Goal: Information Seeking & Learning: Learn about a topic

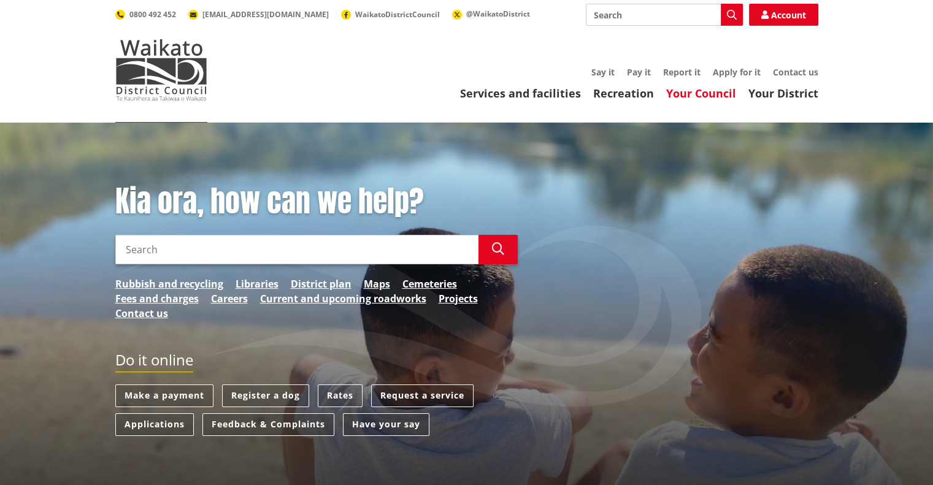
click at [715, 95] on link "Your Council" at bounding box center [701, 93] width 70 height 15
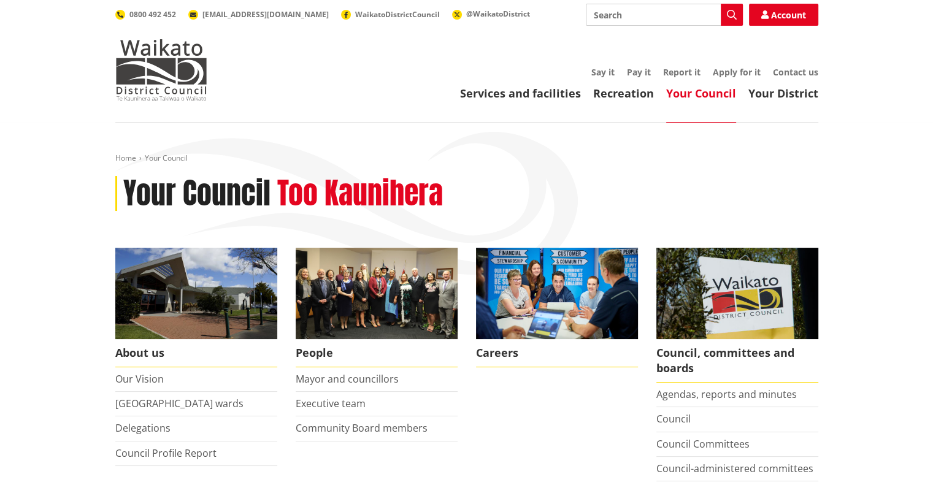
scroll to position [123, 0]
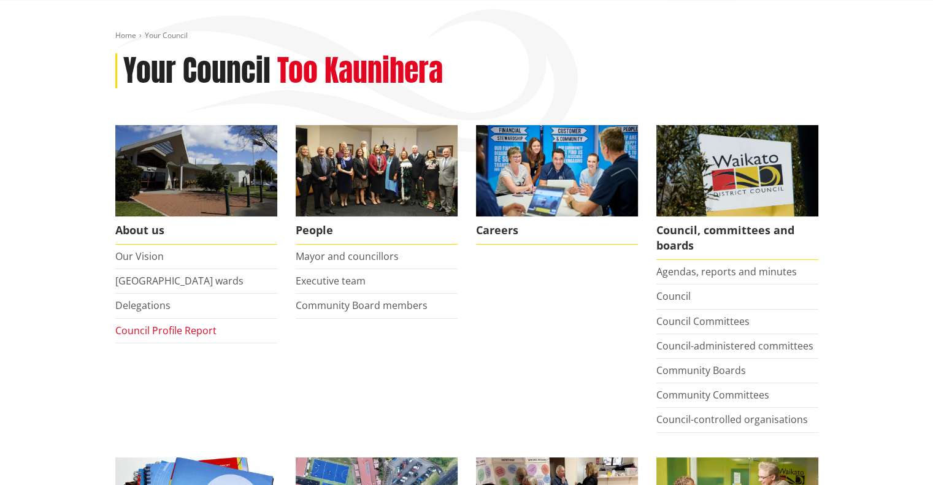
click at [138, 329] on link "Council Profile Report" at bounding box center [165, 330] width 101 height 13
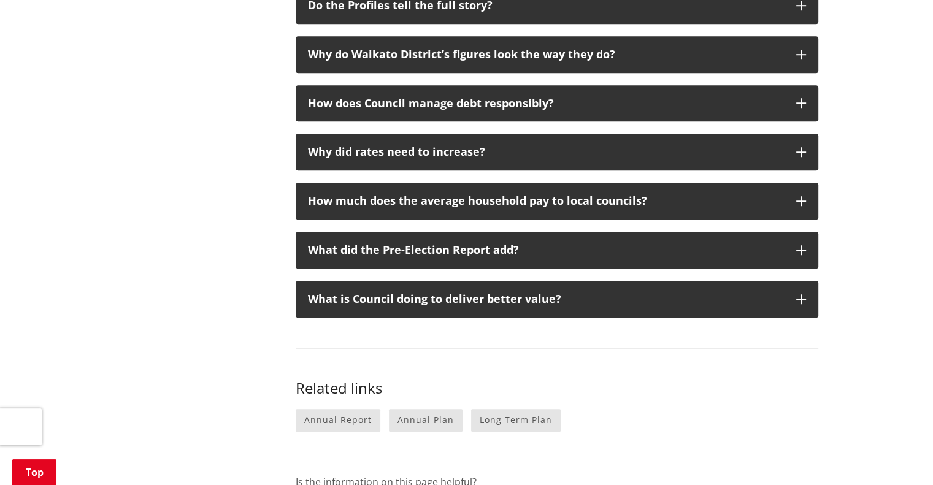
scroll to position [797, 0]
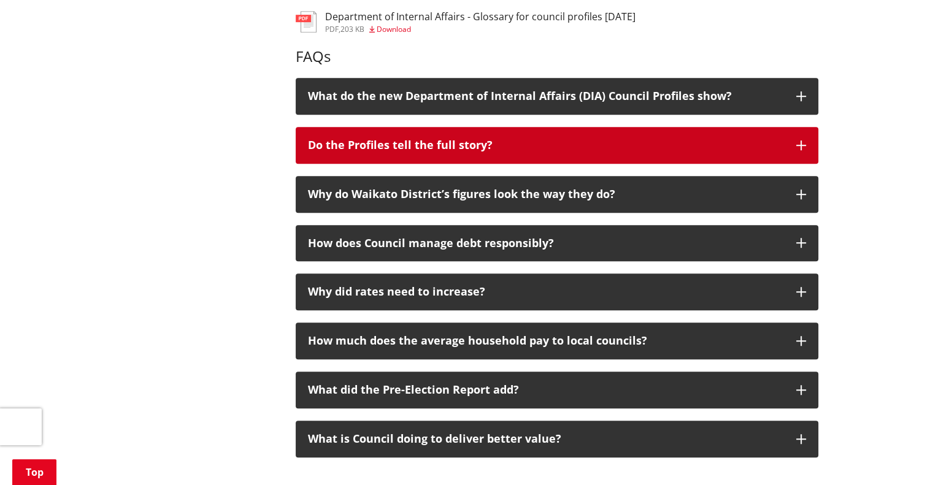
click at [655, 136] on button "Do the Profiles tell the full story?" at bounding box center [557, 145] width 523 height 37
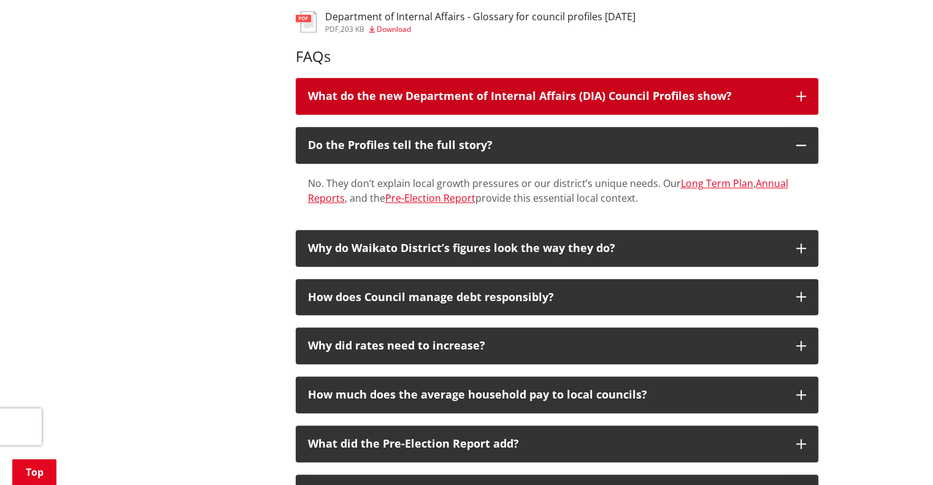
click at [659, 91] on div "What do the new Department of Internal Affairs (DIA) Council Profiles show?" at bounding box center [546, 96] width 476 height 12
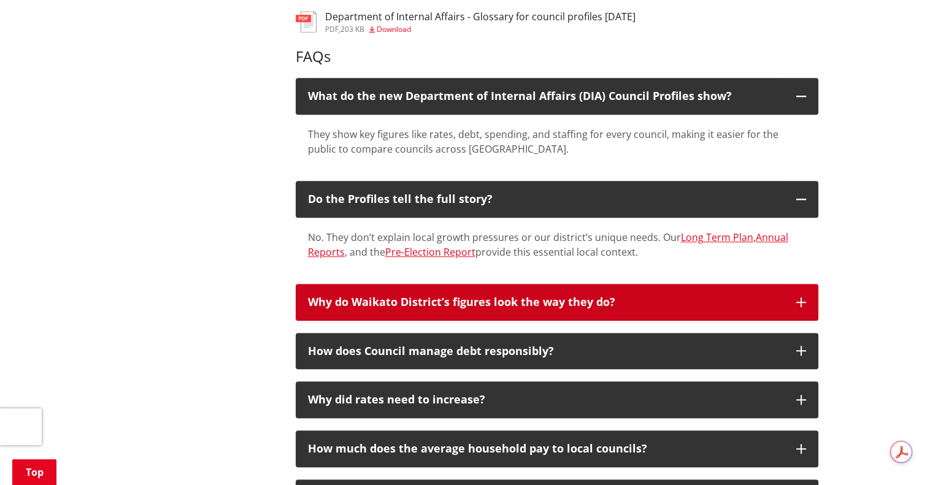
click at [669, 304] on div "Why do Waikato District’s figures look the way they do?" at bounding box center [546, 302] width 476 height 12
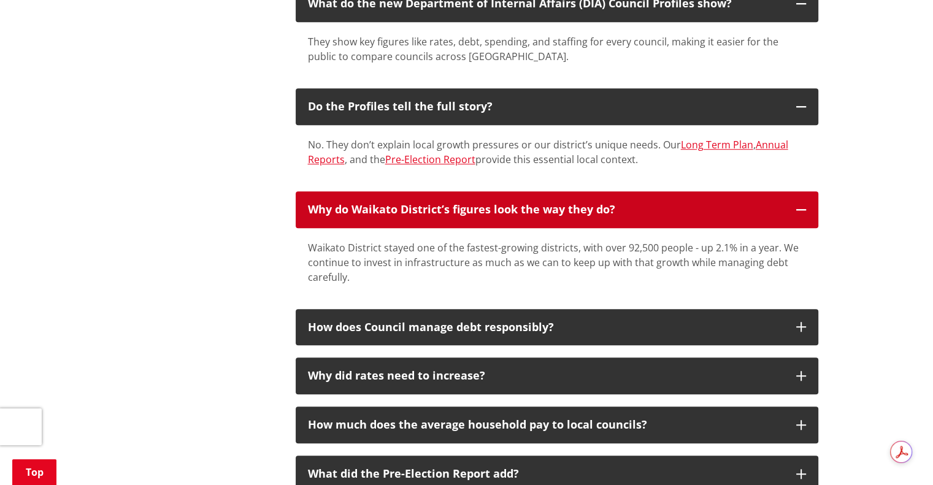
scroll to position [920, 0]
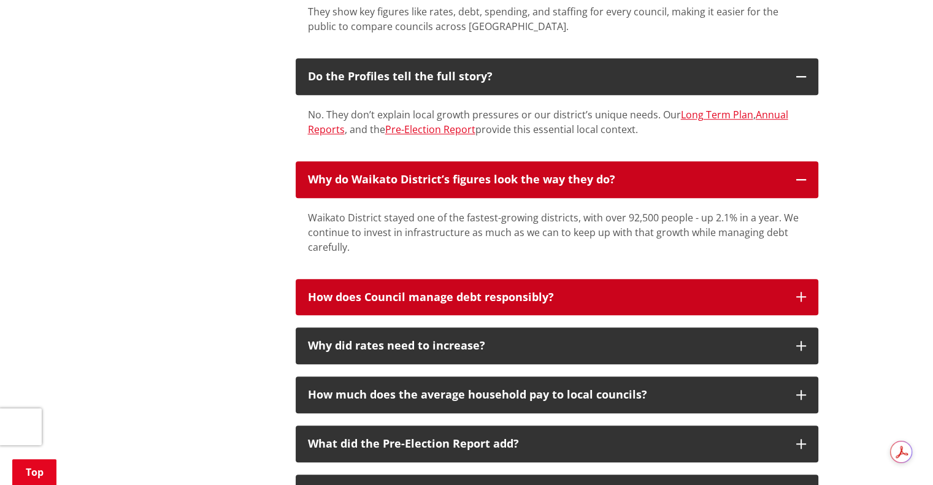
click at [670, 302] on div "How does Council manage debt responsibly?" at bounding box center [546, 297] width 476 height 12
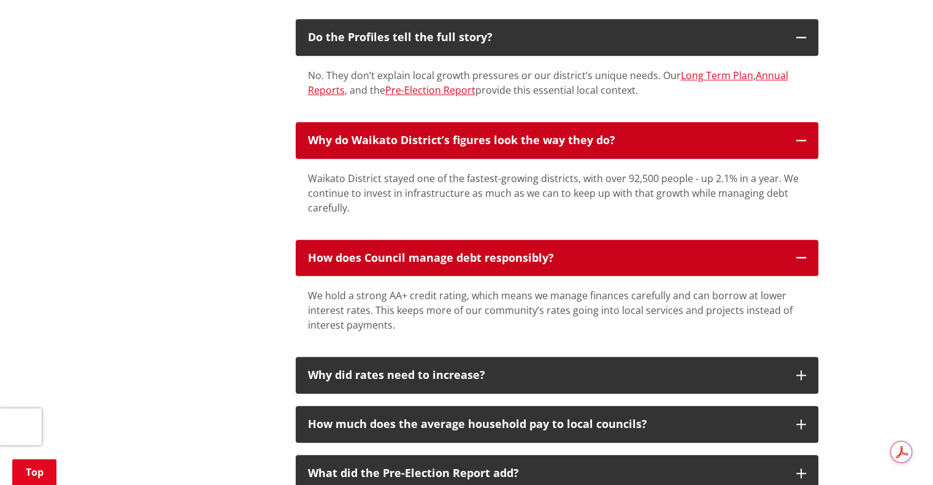
scroll to position [981, 0]
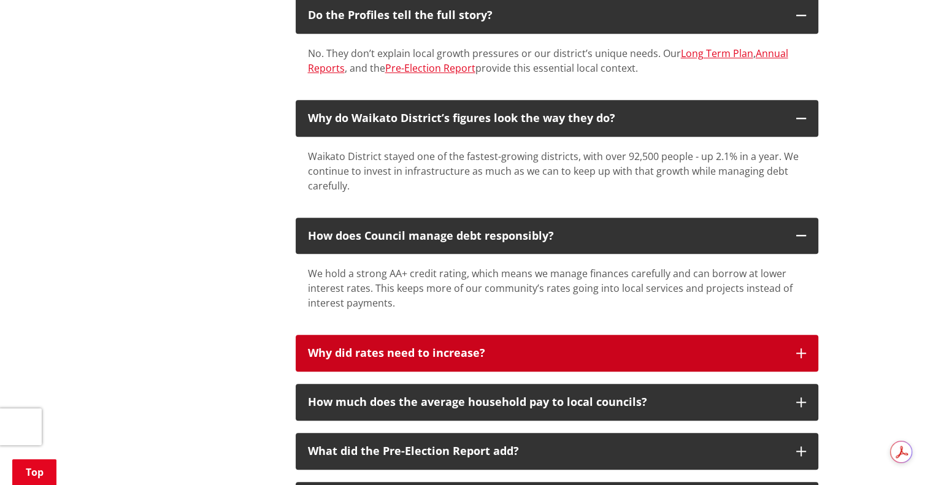
click at [554, 350] on div "Why did rates need to increase?" at bounding box center [546, 353] width 476 height 12
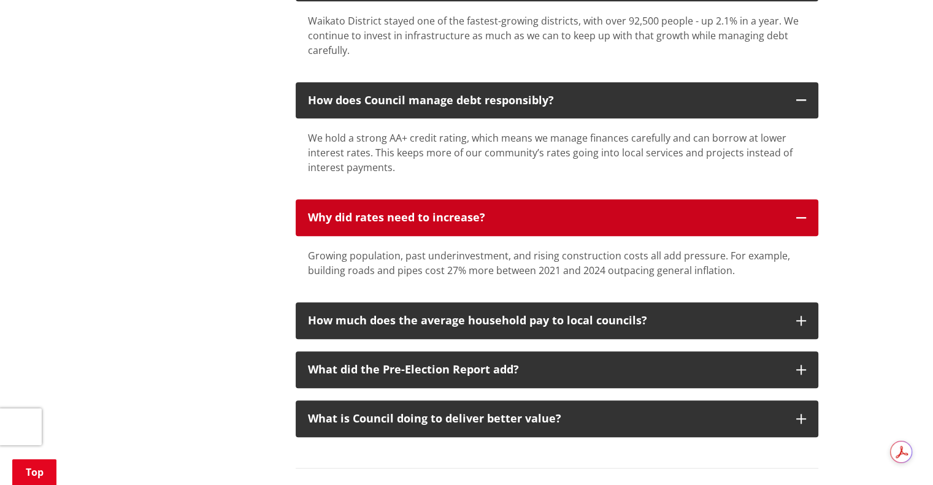
scroll to position [1165, 0]
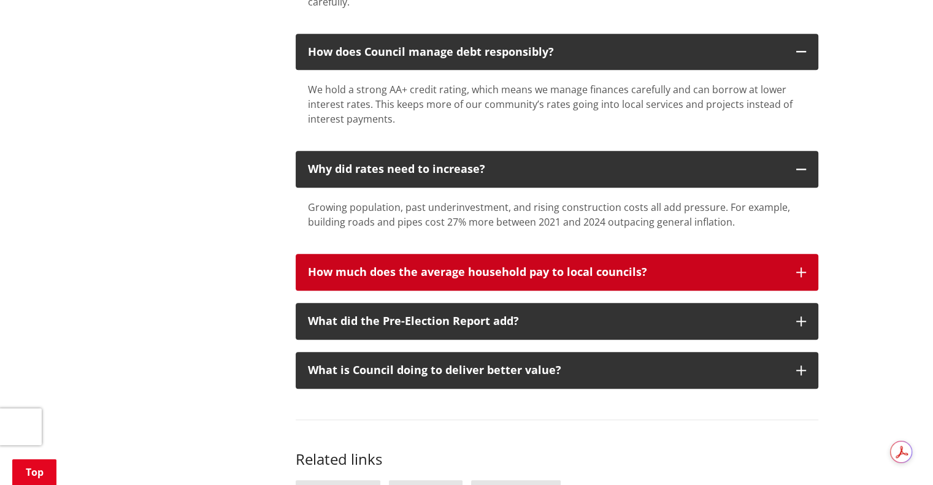
click at [672, 269] on div "How much does the average household pay to local councils?" at bounding box center [546, 272] width 476 height 12
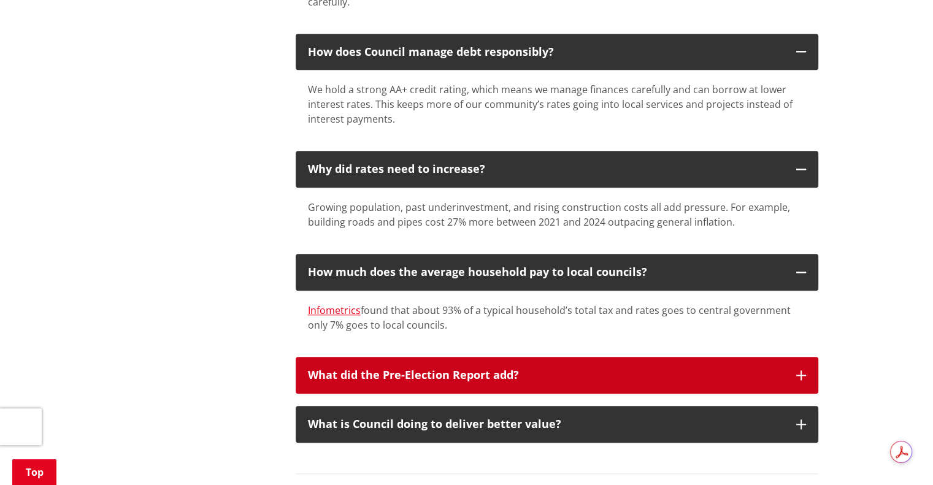
click at [613, 375] on div "What did the Pre-Election Report add?" at bounding box center [546, 375] width 476 height 12
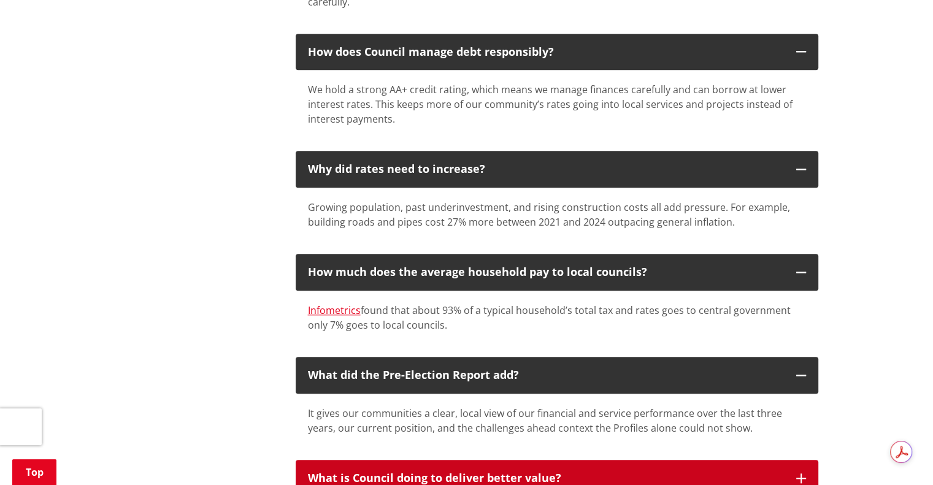
click at [584, 470] on button "What is Council doing to deliver better value?" at bounding box center [557, 478] width 523 height 37
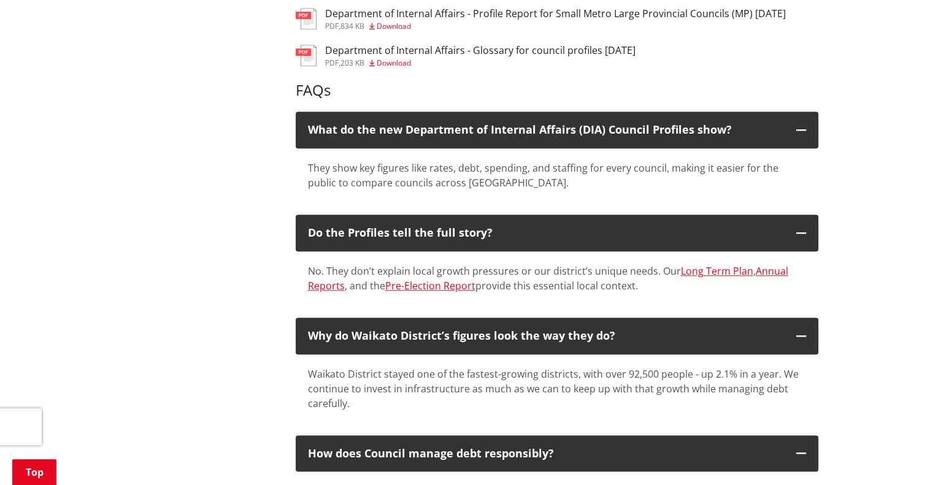
scroll to position [736, 0]
